Goal: Find specific page/section: Find specific page/section

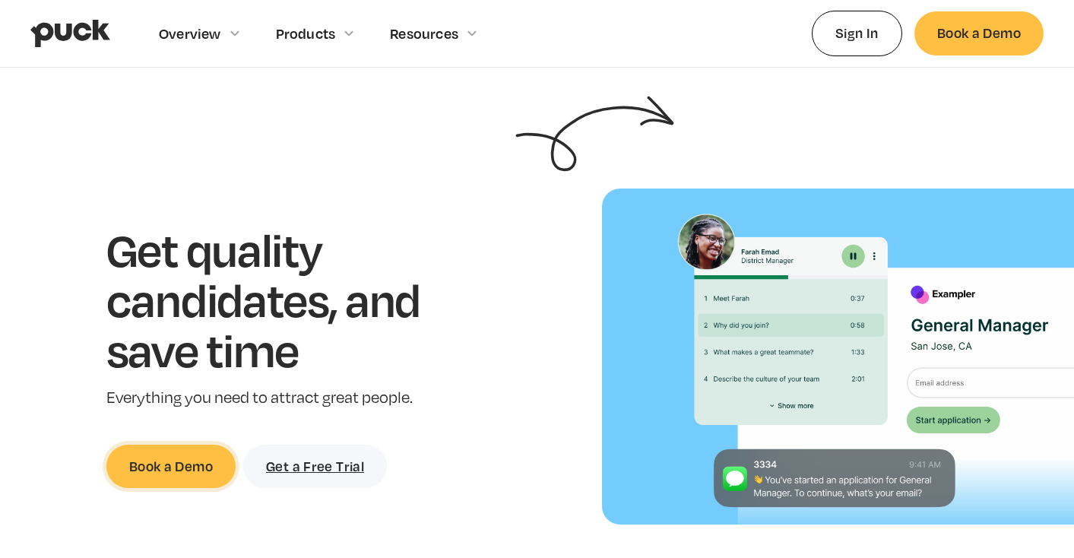
click at [158, 475] on link "Book a Demo" at bounding box center [170, 466] width 129 height 43
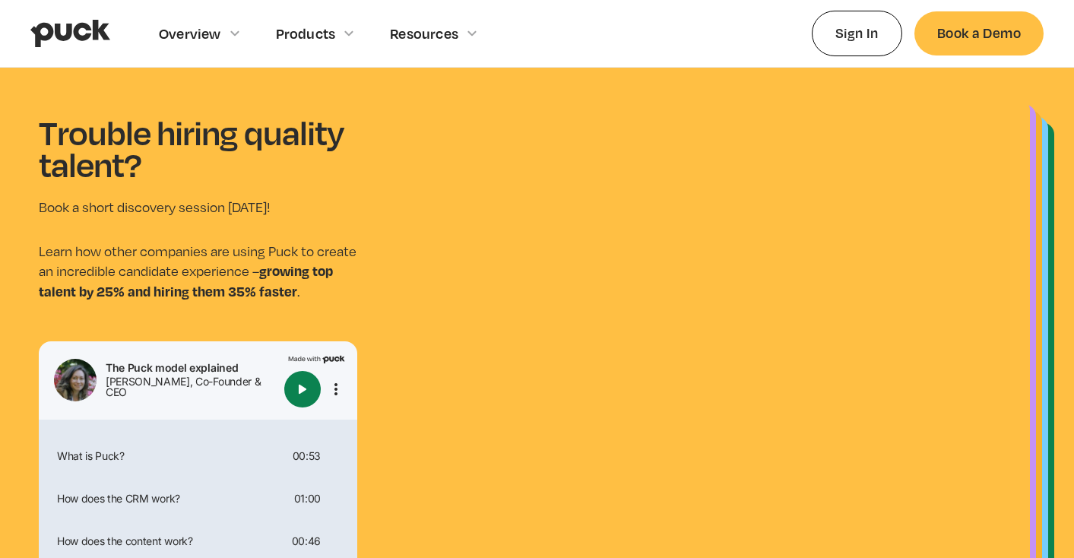
click at [314, 402] on button "Play" at bounding box center [302, 389] width 36 height 36
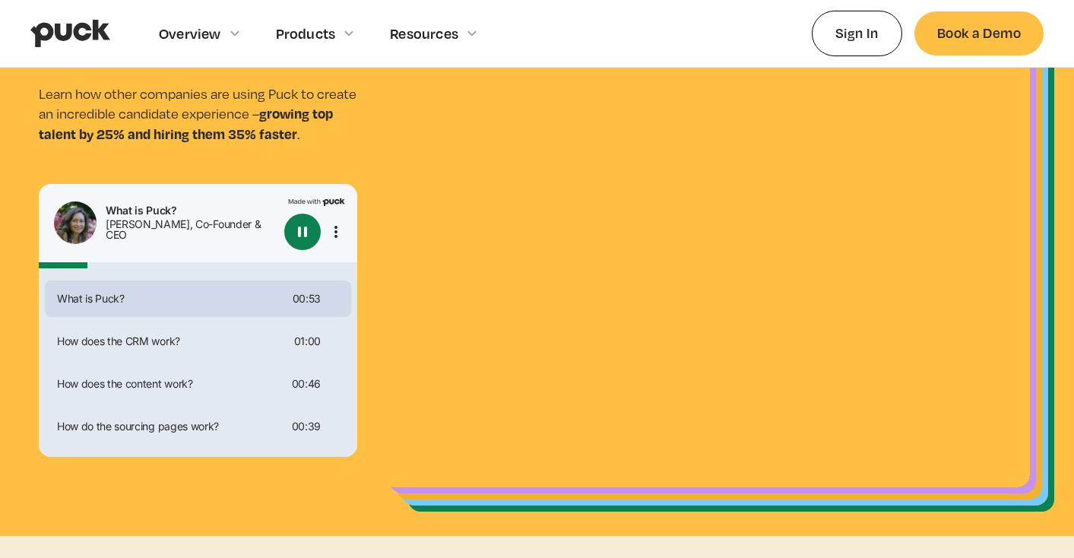
scroll to position [163, 0]
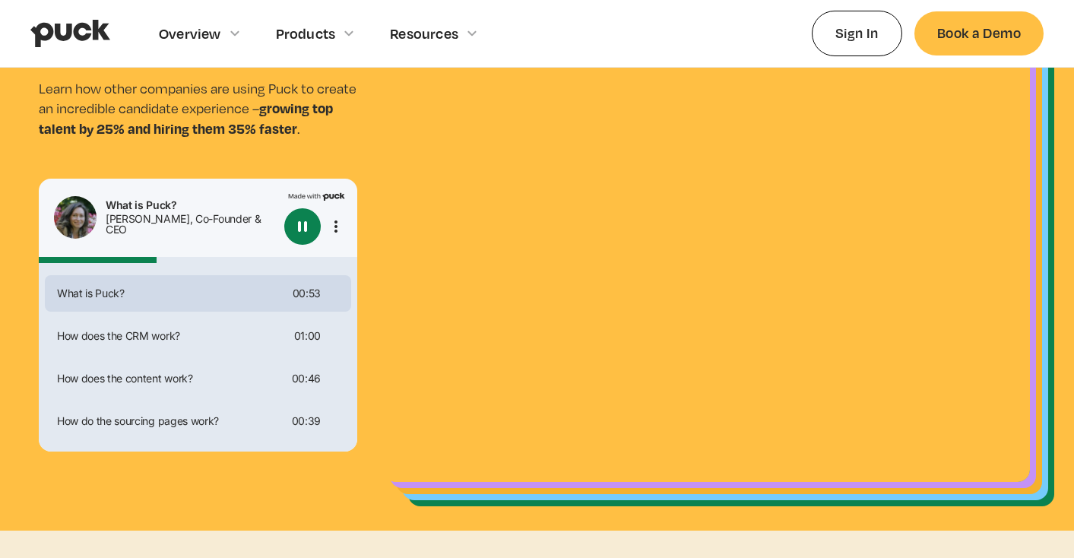
click at [315, 215] on button "Pause" at bounding box center [302, 226] width 36 height 36
type input "0.373285188679245"
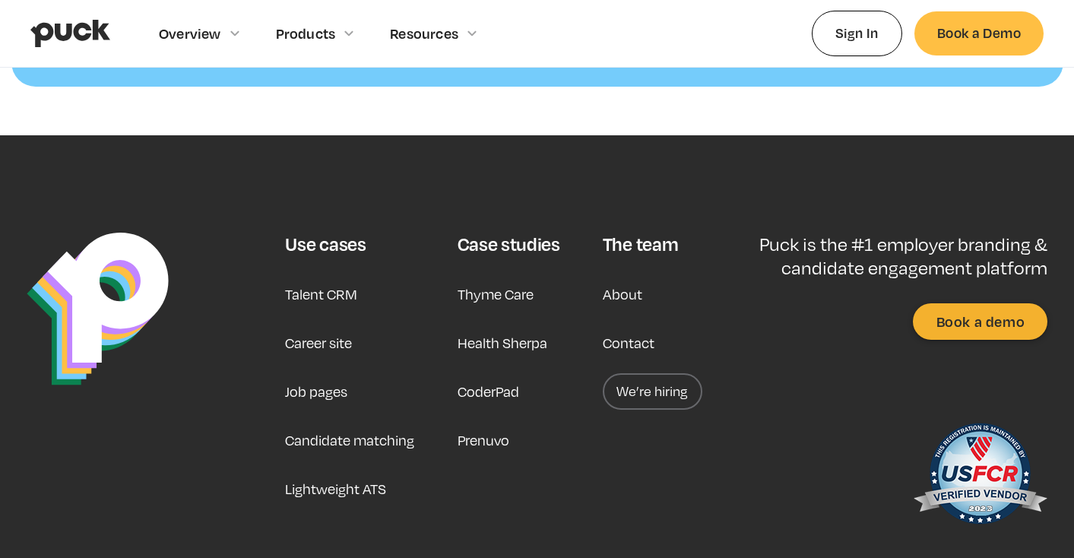
scroll to position [1649, 0]
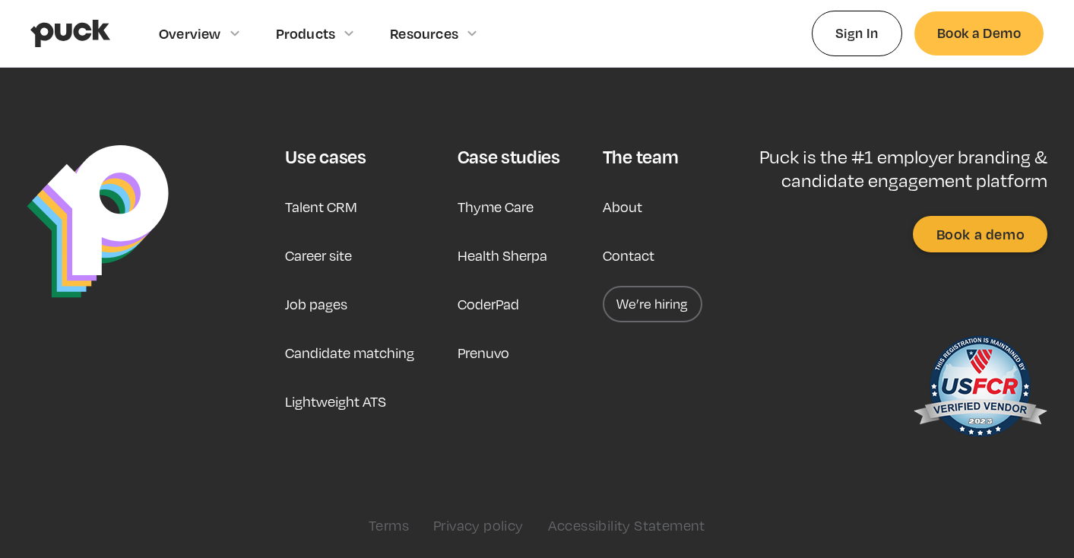
click at [651, 322] on div "The team About Contact We’re hiring" at bounding box center [653, 297] width 100 height 305
click at [665, 303] on link "We’re hiring" at bounding box center [653, 304] width 100 height 36
